Goal: Information Seeking & Learning: Find specific page/section

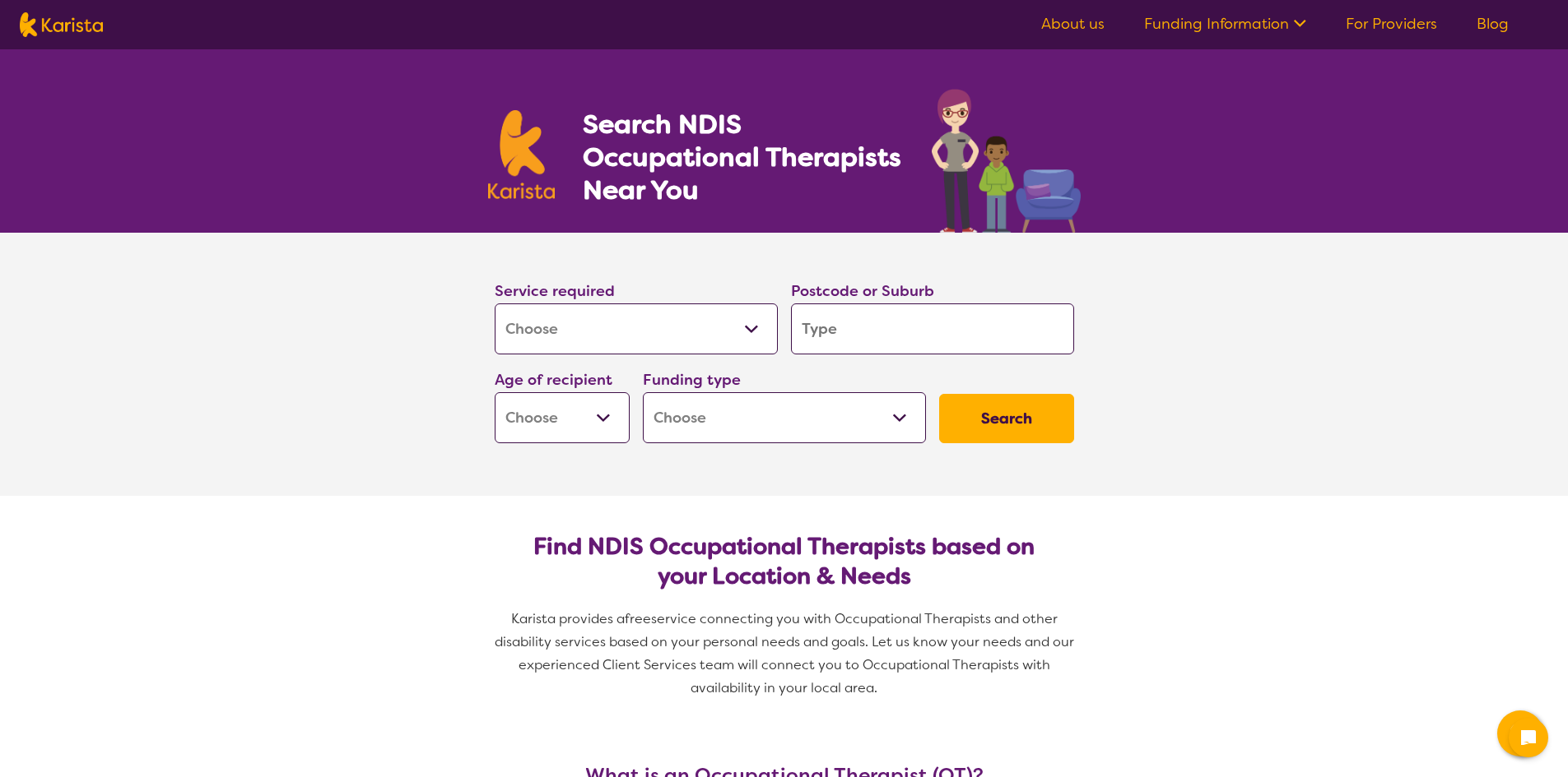
select select "[MEDICAL_DATA]"
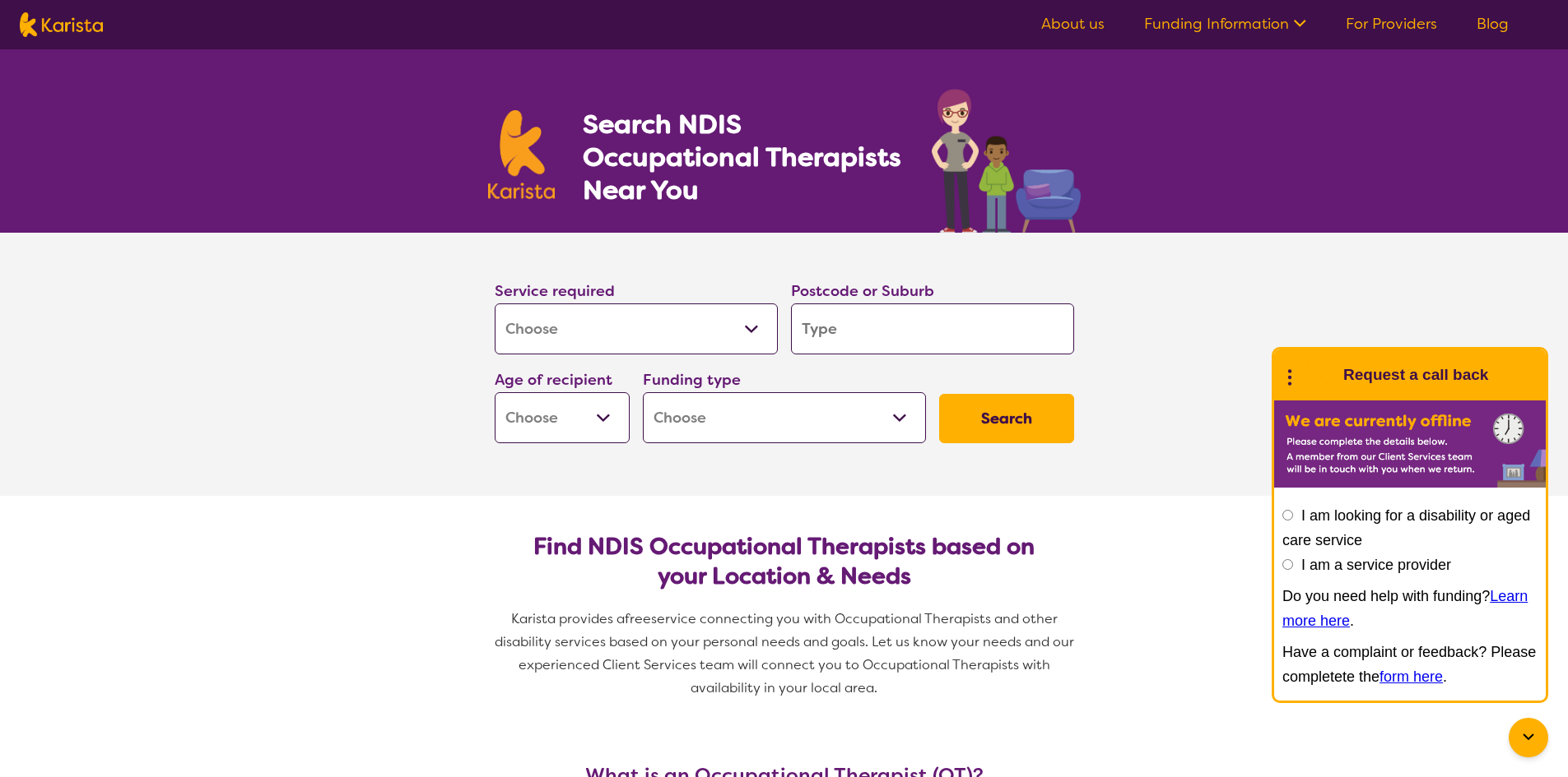
click at [905, 344] on input "search" at bounding box center [932, 329] width 283 height 51
type input "Y"
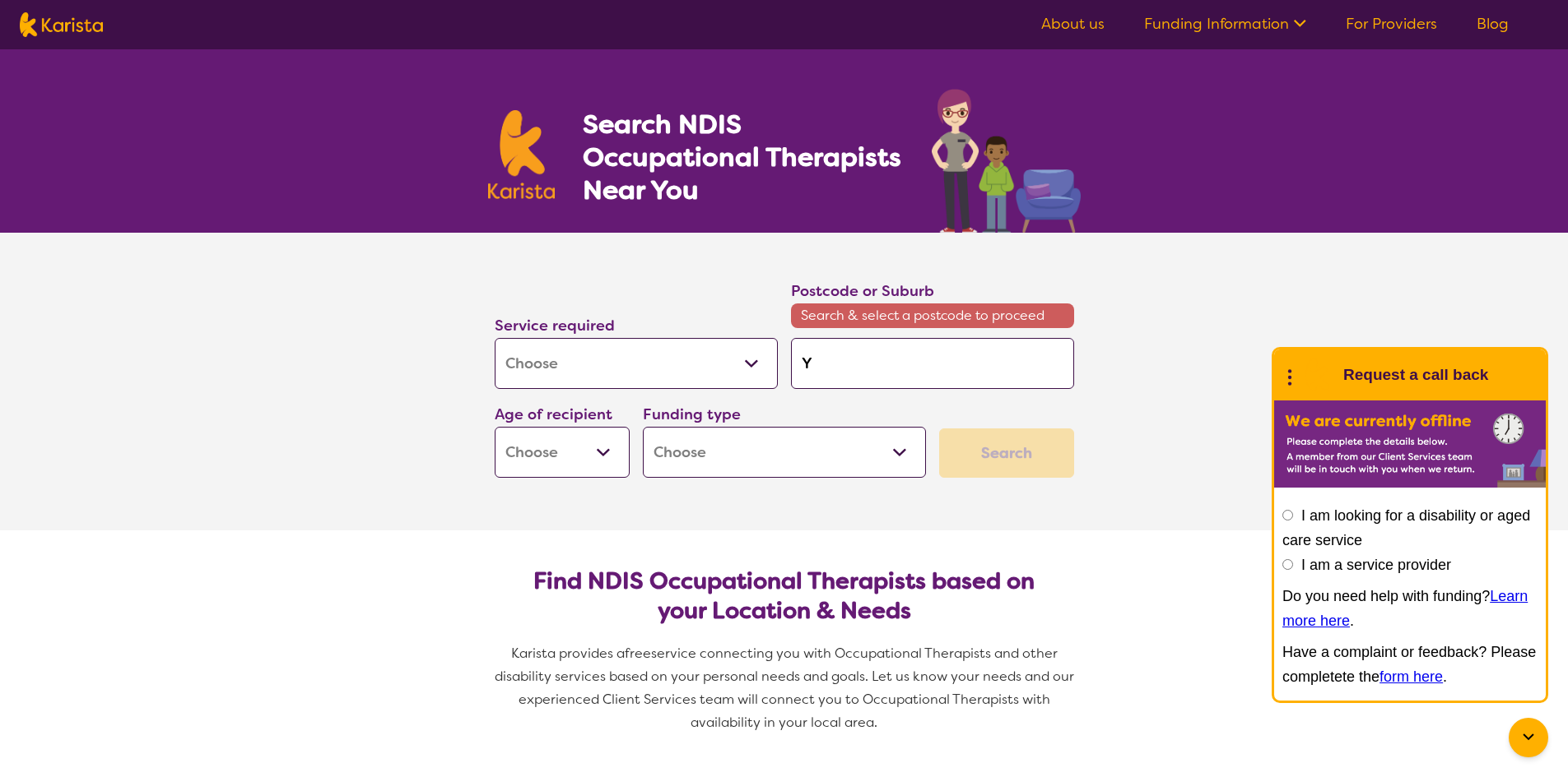
type input "Ye"
type input "Yer"
type input "[PERSON_NAME]"
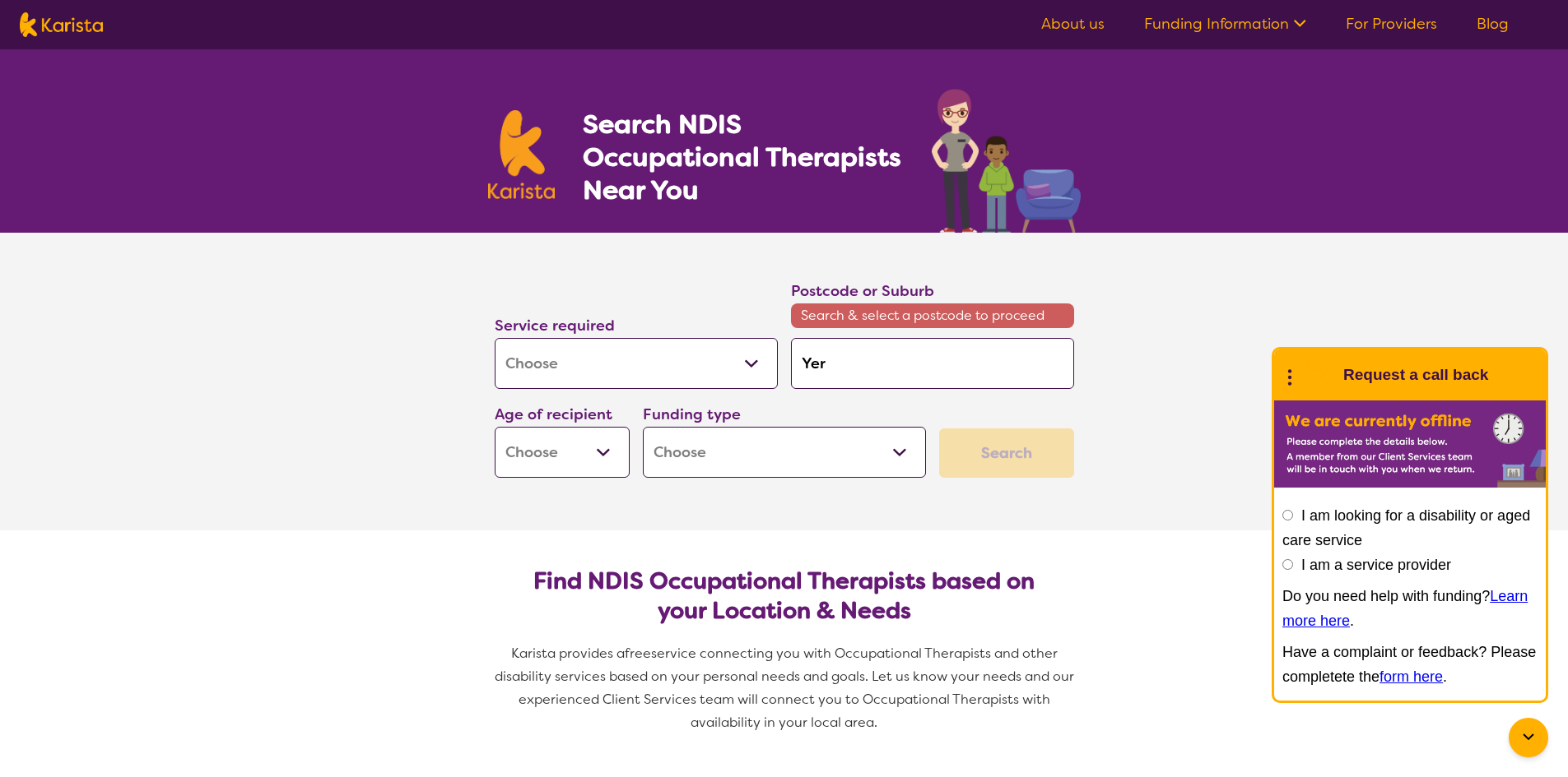
type input "[PERSON_NAME]"
type input "Yeron"
click at [868, 445] on em "ga 4104" at bounding box center [866, 440] width 52 height 17
type input "4104"
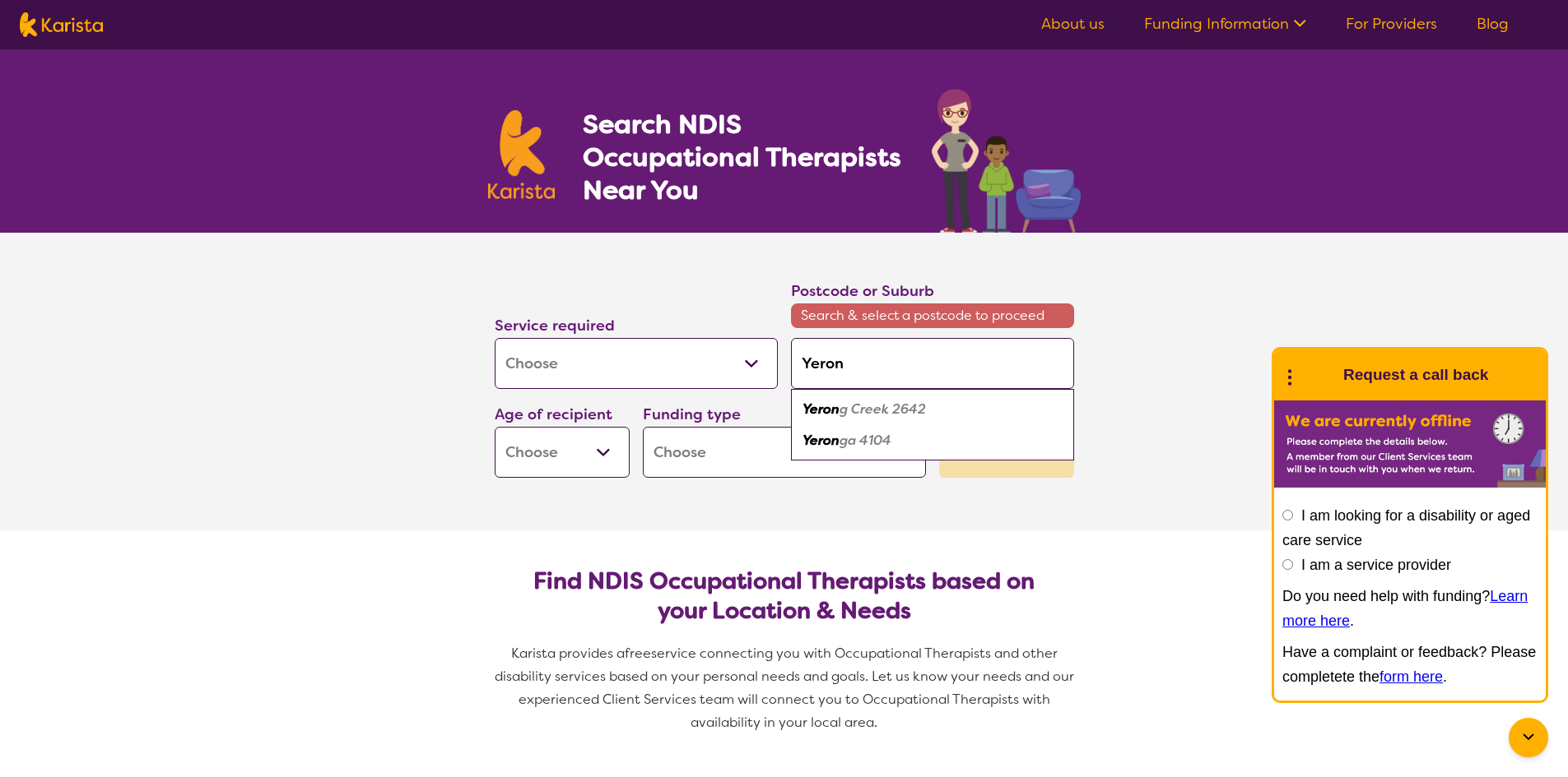
type input "4104"
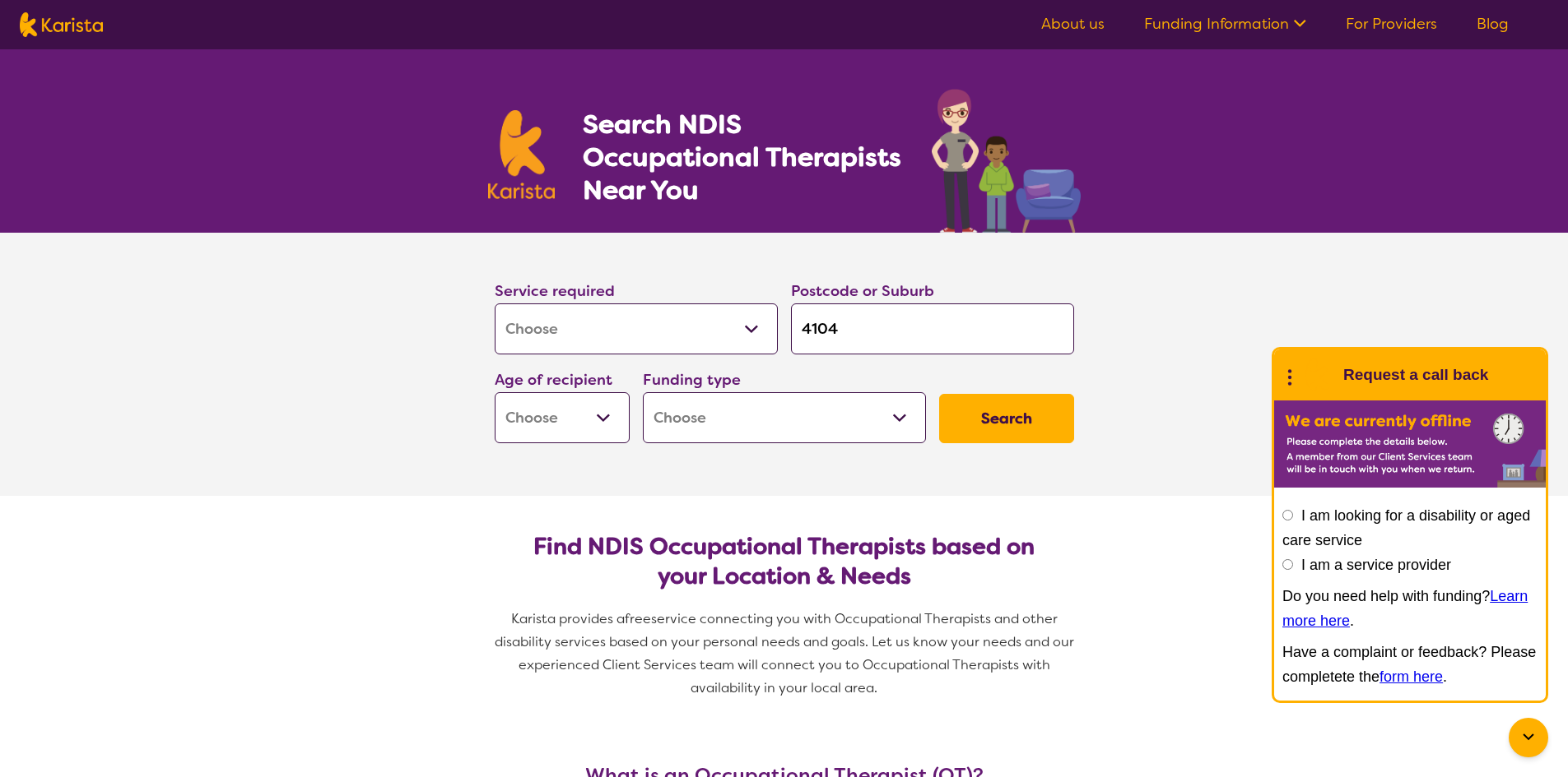
click at [974, 414] on button "Search" at bounding box center [1006, 418] width 135 height 49
click at [607, 418] on select "Early Childhood - 0 to 9 Child - 10 to 11 Adolescent - 12 to 17 Adult - 18 to 6…" at bounding box center [562, 417] width 135 height 51
select select "AS"
click at [494, 392] on select "Early Childhood - 0 to 9 Child - 10 to 11 Adolescent - 12 to 17 Adult - 18 to 6…" at bounding box center [562, 417] width 135 height 51
select select "AS"
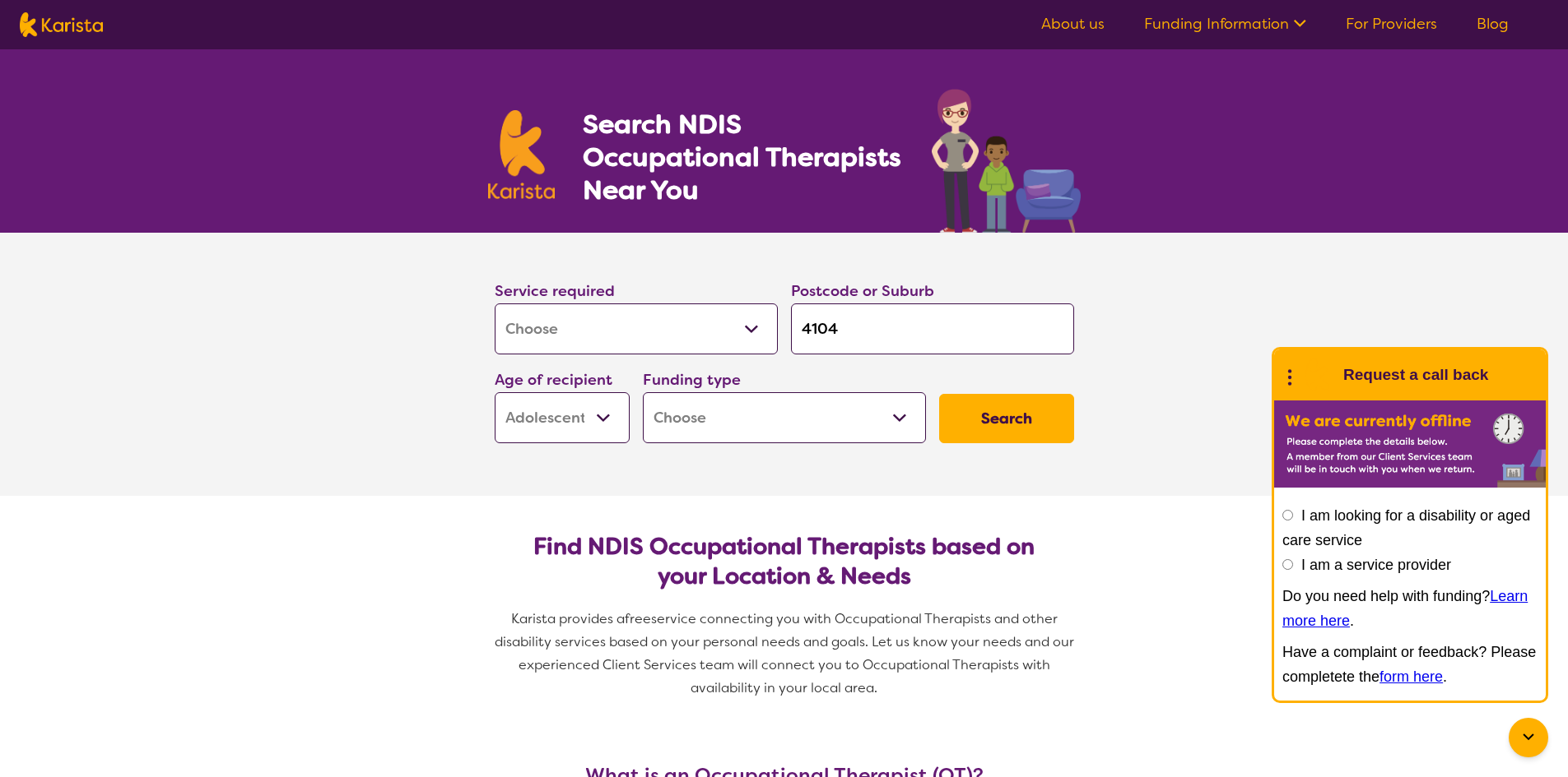
click at [979, 411] on button "Search" at bounding box center [1006, 418] width 135 height 49
click at [873, 418] on select "Home Care Package (HCP) National Disability Insurance Scheme (NDIS) I don't know" at bounding box center [784, 417] width 283 height 51
select select "i-don-t-know"
click at [643, 392] on select "Home Care Package (HCP) National Disability Insurance Scheme (NDIS) I don't know" at bounding box center [784, 417] width 283 height 51
select select "i-don-t-know"
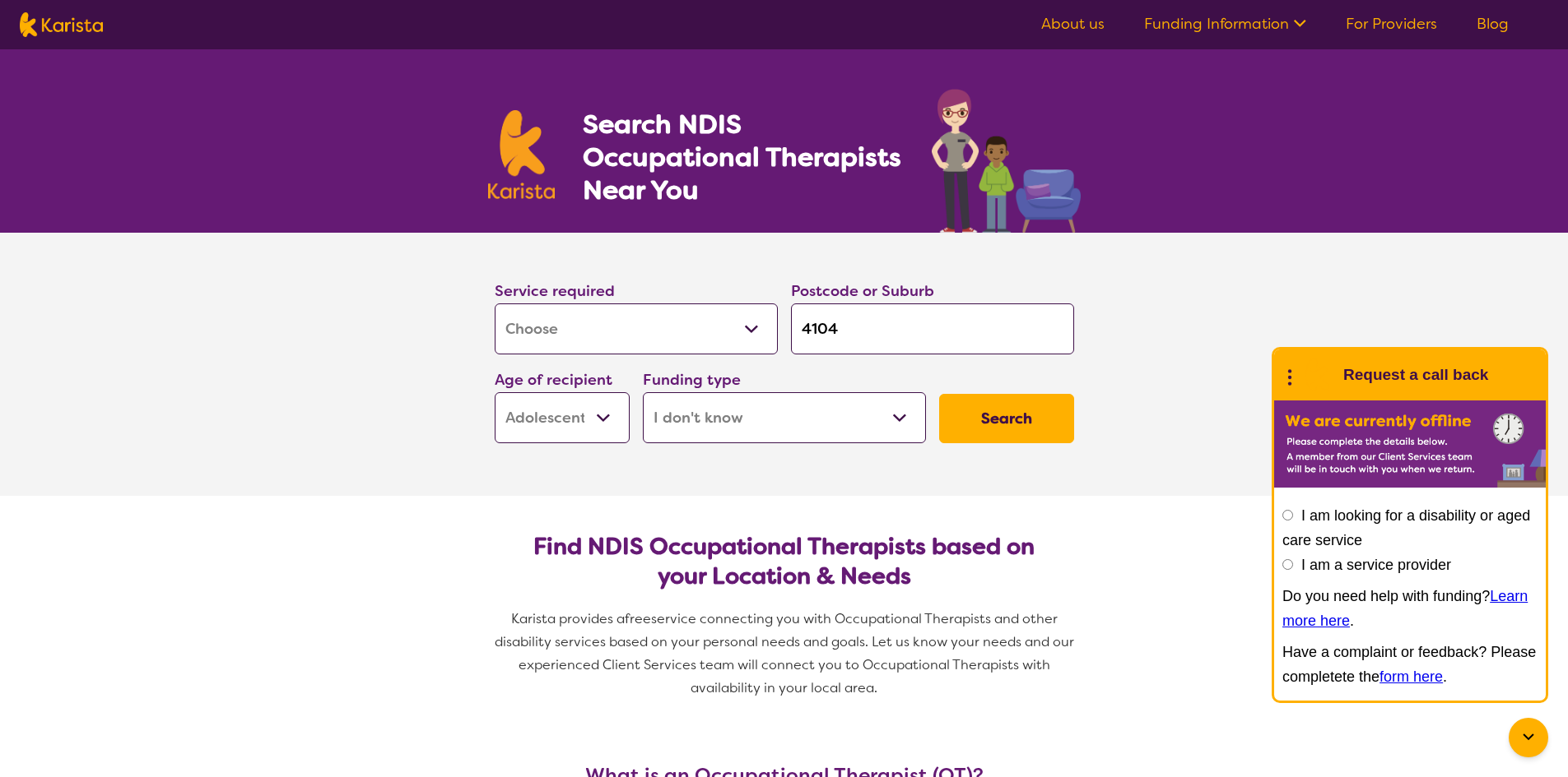
click at [986, 420] on button "Search" at bounding box center [1006, 418] width 135 height 49
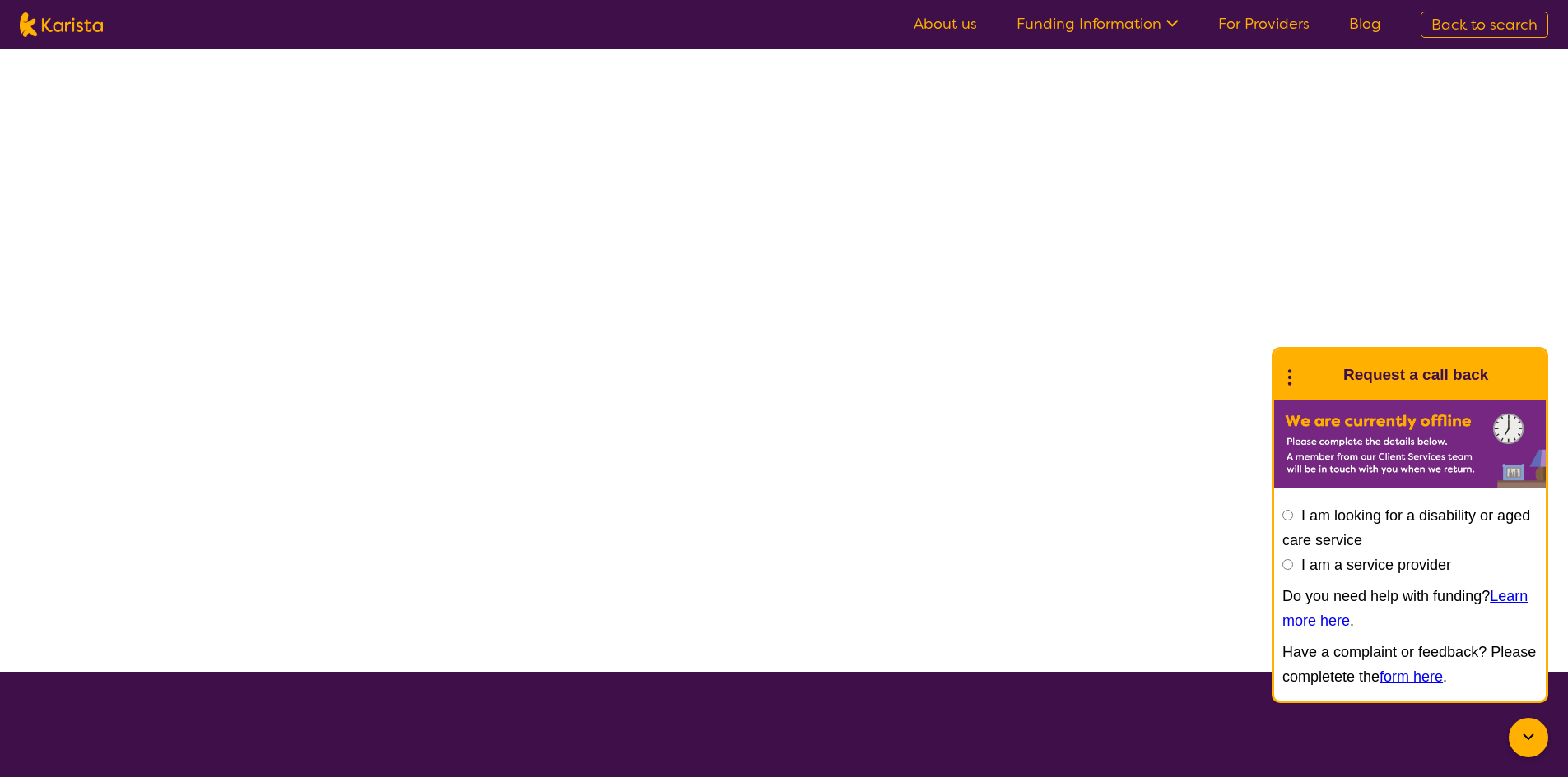
select select "[MEDICAL_DATA]"
select select "AS"
